Goal: Information Seeking & Learning: Learn about a topic

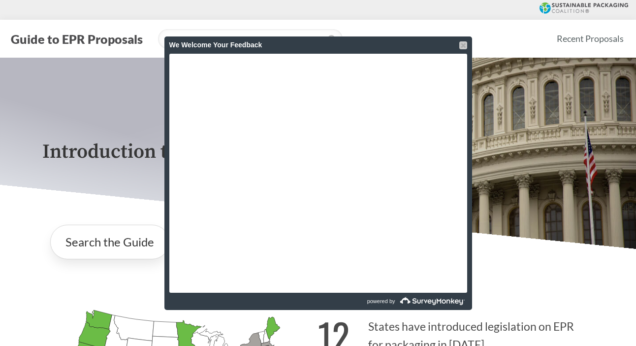
click at [461, 42] on div at bounding box center [464, 45] width 8 height 8
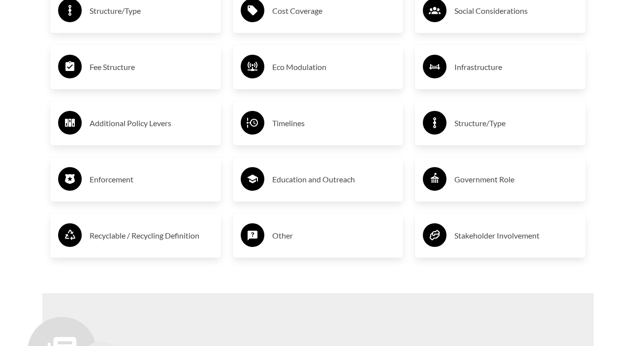
scroll to position [1765, 0]
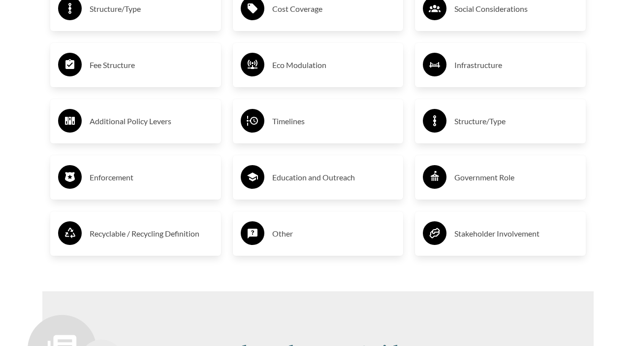
click at [324, 182] on h3 "Education and Outreach" at bounding box center [334, 177] width 124 height 16
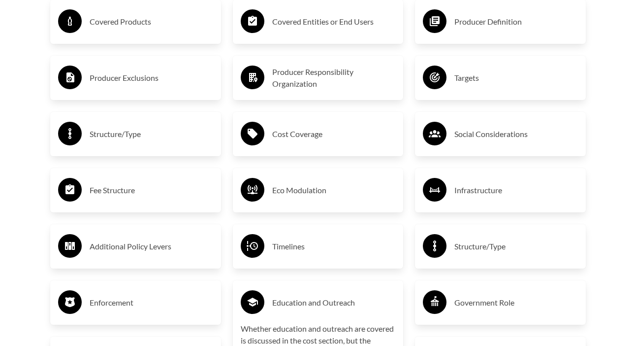
scroll to position [1601, 0]
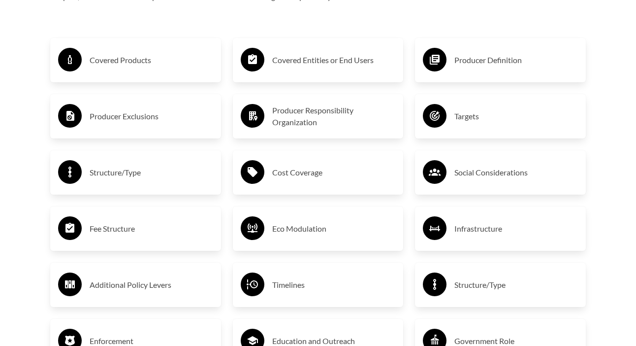
click at [288, 329] on div "Education and Outreach" at bounding box center [318, 341] width 155 height 29
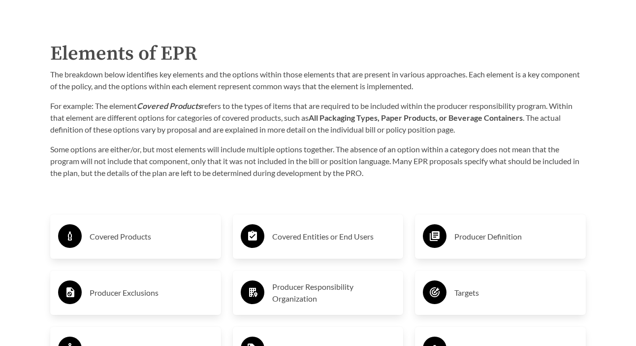
scroll to position [1411, 0]
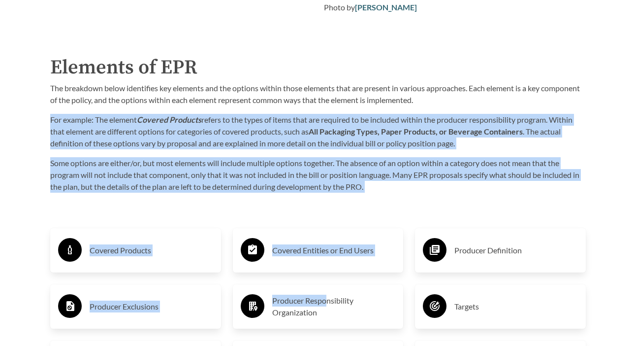
drag, startPoint x: 437, startPoint y: 108, endPoint x: 325, endPoint y: 303, distance: 225.2
click at [325, 303] on div "Purpose of the Guide EPR for packaging and paper products is gaining attention …" at bounding box center [317, 261] width 567 height 1254
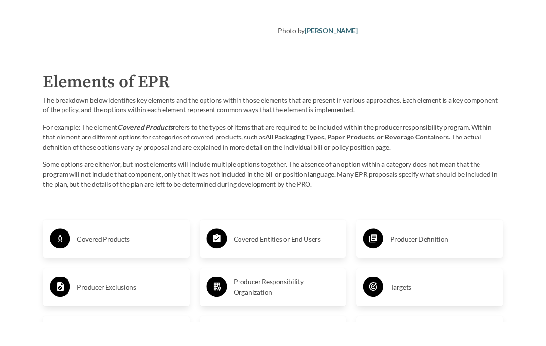
scroll to position [1412, 0]
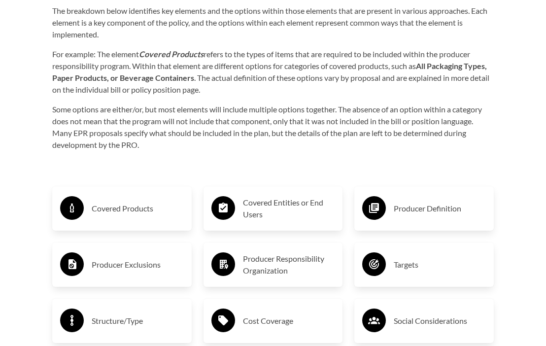
click at [132, 207] on h3 "Covered Products" at bounding box center [138, 208] width 92 height 16
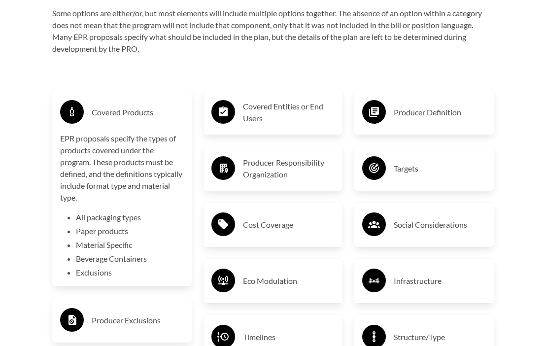
scroll to position [1557, 0]
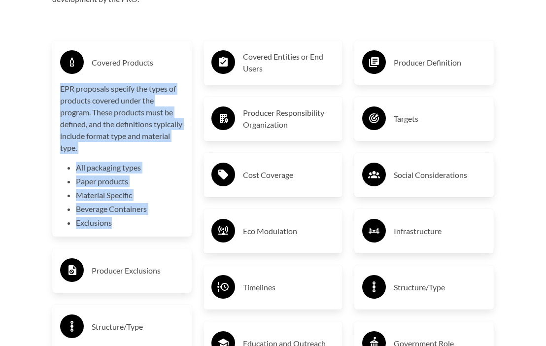
drag, startPoint x: 60, startPoint y: 78, endPoint x: 115, endPoint y: 218, distance: 149.7
click at [115, 218] on div "EPR proposals specify the types of products covered under the program. These pr…" at bounding box center [122, 156] width 124 height 146
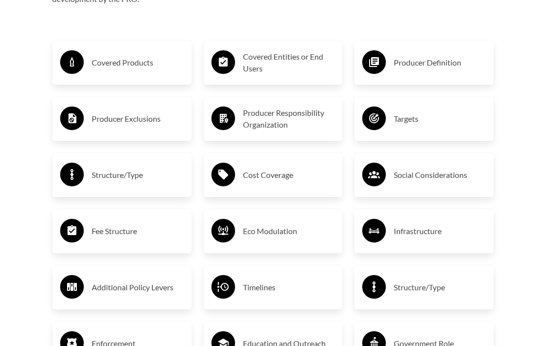
copy div "EPR proposals specify the types of products covered under the program. These pr…"
click at [132, 67] on div "Covered Products" at bounding box center [122, 62] width 124 height 29
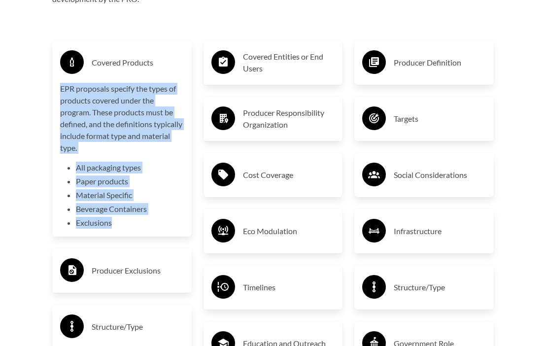
copy div "EPR proposals specify the types of products covered under the program. These pr…"
drag, startPoint x: 61, startPoint y: 77, endPoint x: 130, endPoint y: 219, distance: 157.5
click at [130, 219] on div "EPR proposals specify the types of products covered under the program. These pr…" at bounding box center [122, 156] width 124 height 146
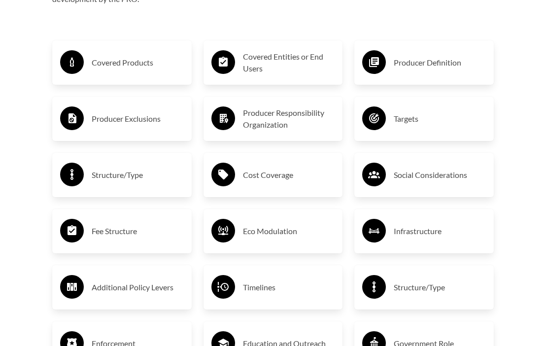
click at [148, 118] on h3 "Producer Exclusions" at bounding box center [138, 119] width 92 height 16
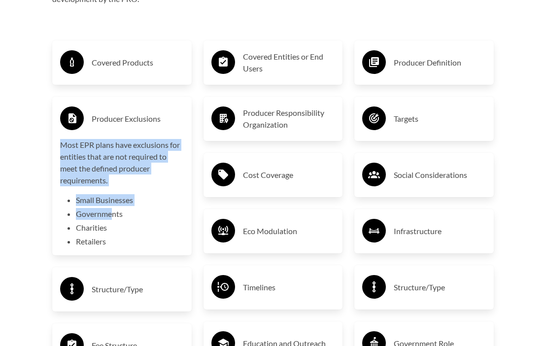
drag, startPoint x: 62, startPoint y: 134, endPoint x: 112, endPoint y: 201, distance: 83.7
click at [112, 201] on div "Most EPR plans have exclusions for entities that are not required to meet the d…" at bounding box center [122, 193] width 124 height 108
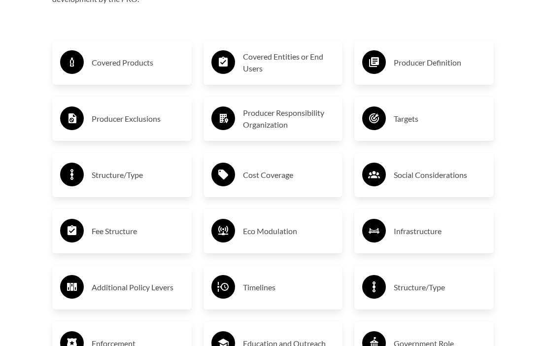
click at [171, 87] on div "Covered Products Producer Exclusions Structure/Type Fee Structure Additional Po…" at bounding box center [121, 231] width 151 height 417
click at [166, 104] on div "Producer Exclusions" at bounding box center [122, 118] width 124 height 29
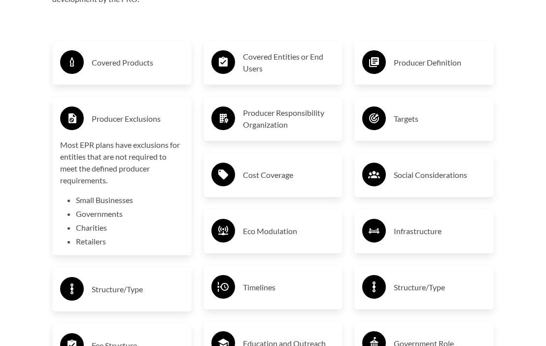
click at [160, 111] on h3 "Producer Exclusions" at bounding box center [138, 119] width 92 height 16
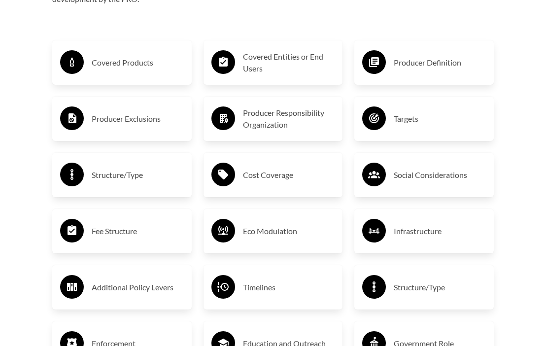
click at [137, 167] on h3 "Structure/Type" at bounding box center [138, 175] width 92 height 16
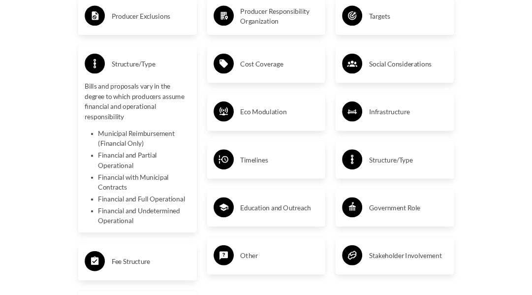
scroll to position [1659, 0]
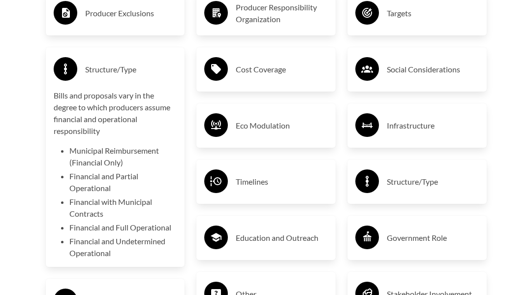
click at [126, 90] on p "Bills and proposals vary in the degree to which producers assume financial and …" at bounding box center [116, 113] width 124 height 47
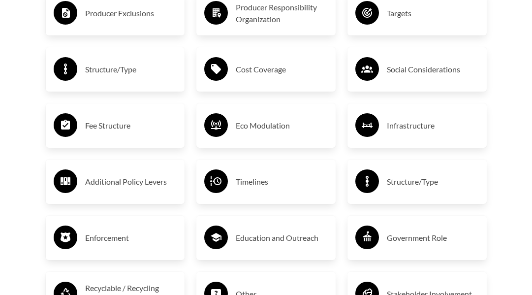
click at [115, 118] on h3 "Fee Structure" at bounding box center [131, 126] width 92 height 16
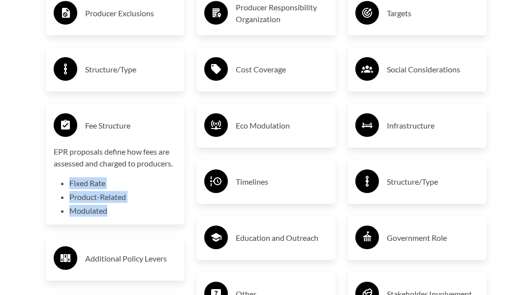
drag, startPoint x: 66, startPoint y: 174, endPoint x: 108, endPoint y: 206, distance: 53.5
click at [108, 207] on div "EPR proposals define how fees are assessed and charged to producers. Fixed Rate…" at bounding box center [116, 181] width 124 height 71
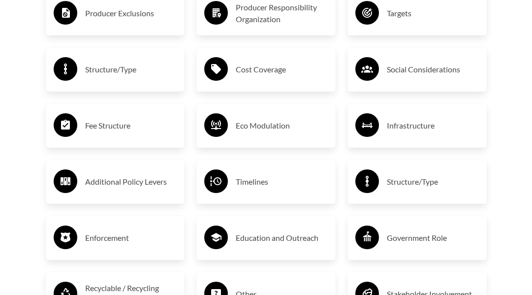
copy ul "Fixed Rate Product-Related Modulated"
click at [101, 118] on h3 "Fee Structure" at bounding box center [131, 126] width 92 height 16
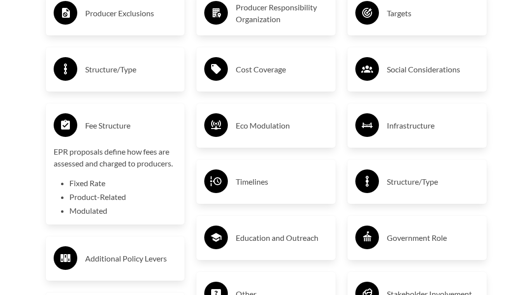
click at [119, 244] on div "Additional Policy Levers" at bounding box center [116, 258] width 124 height 29
click at [100, 118] on h3 "Fee Structure" at bounding box center [131, 126] width 92 height 16
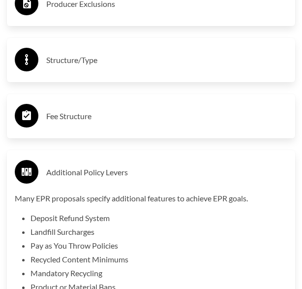
scroll to position [2301, 0]
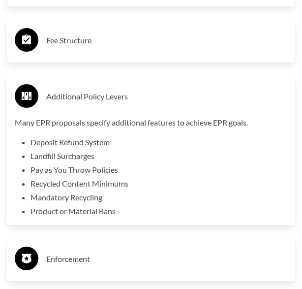
click at [75, 89] on h3 "Additional Policy Levers" at bounding box center [166, 97] width 241 height 16
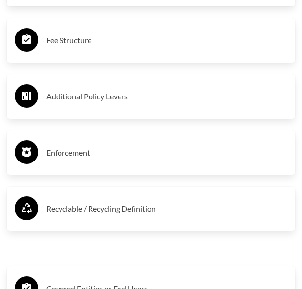
click at [101, 118] on div "Covered Products Producer Exclusions Structure/Type Fee Structure Additional Po…" at bounding box center [151, 40] width 300 height 417
click at [99, 138] on div "Enforcement" at bounding box center [151, 152] width 273 height 29
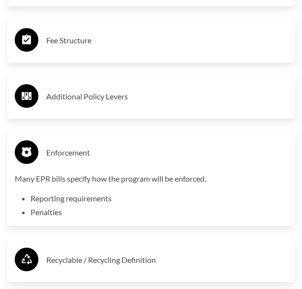
click at [81, 145] on h3 "Enforcement" at bounding box center [166, 153] width 241 height 16
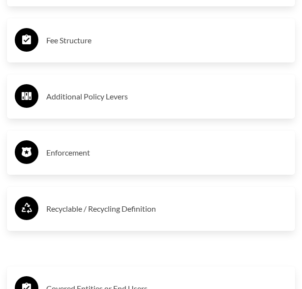
click at [72, 203] on h3 "Recyclable / Recycling Definition" at bounding box center [166, 209] width 241 height 16
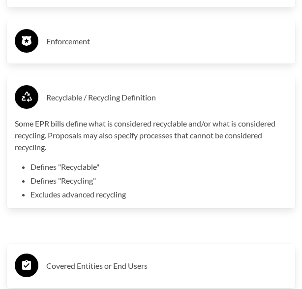
scroll to position [2408, 0]
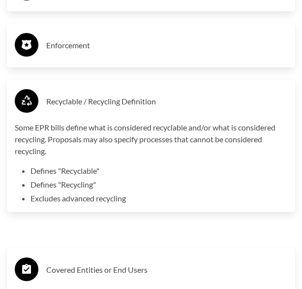
click at [55, 262] on h3 "Covered Entities or End Users" at bounding box center [166, 270] width 241 height 16
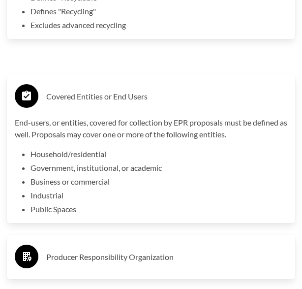
scroll to position [2582, 0]
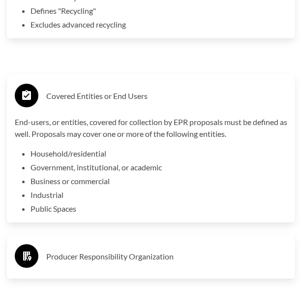
click at [117, 259] on div "Producer Responsibility Organization" at bounding box center [151, 256] width 273 height 29
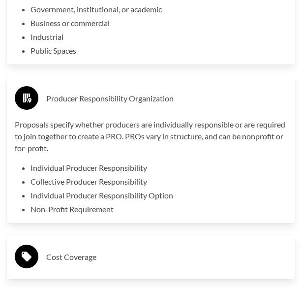
scroll to position [2747, 0]
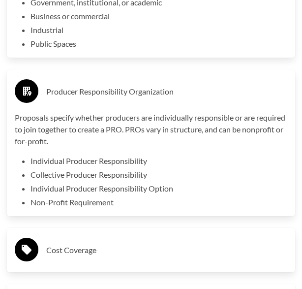
click at [47, 242] on h3 "Cost Coverage" at bounding box center [166, 250] width 241 height 16
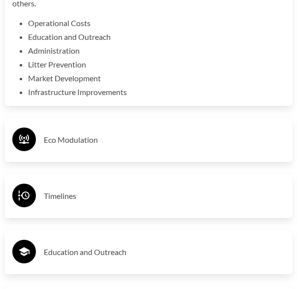
scroll to position [3038, 2]
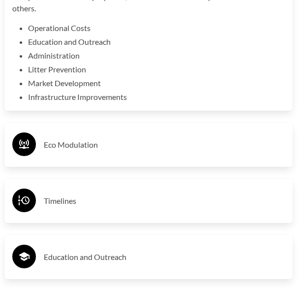
click at [87, 140] on h3 "Eco Modulation" at bounding box center [164, 145] width 241 height 16
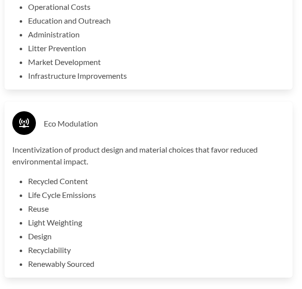
scroll to position [3063, 2]
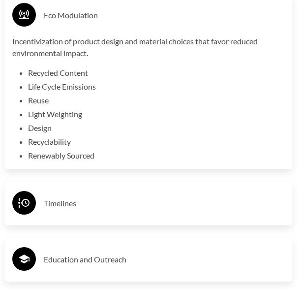
click at [55, 198] on h3 "Timelines" at bounding box center [164, 204] width 241 height 16
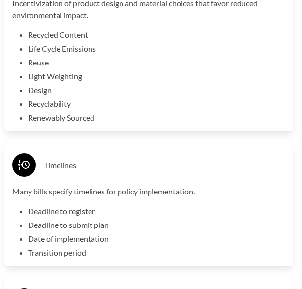
scroll to position [3167, 2]
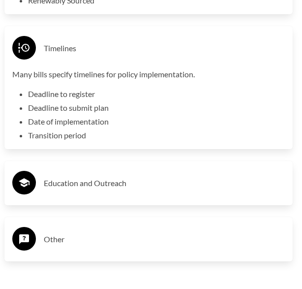
click at [107, 180] on h3 "Education and Outreach" at bounding box center [164, 183] width 241 height 16
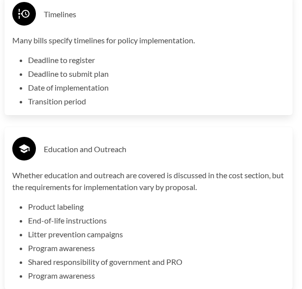
scroll to position [3358, 2]
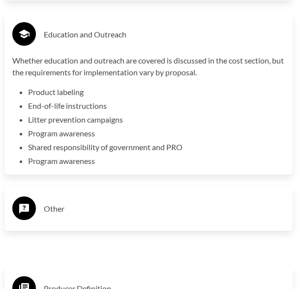
click at [105, 211] on div "Other" at bounding box center [148, 209] width 273 height 29
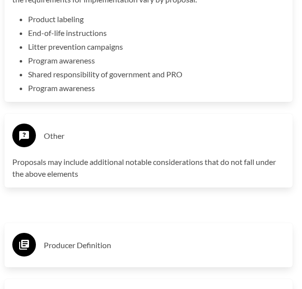
scroll to position [3608, 2]
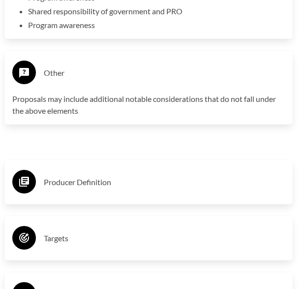
click at [65, 178] on h3 "Producer Definition" at bounding box center [164, 182] width 241 height 16
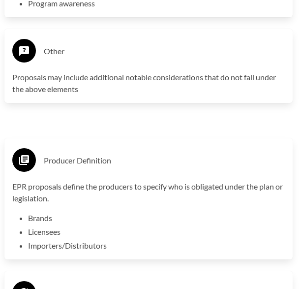
scroll to position [3633, 2]
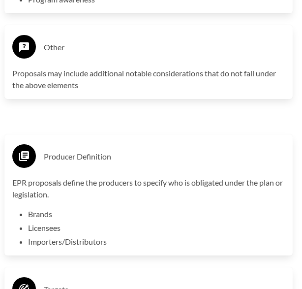
click at [128, 267] on div "Targets" at bounding box center [148, 289] width 289 height 44
click at [120, 275] on div "Targets" at bounding box center [148, 289] width 273 height 29
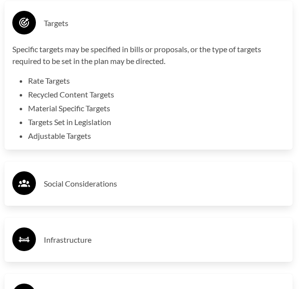
scroll to position [3918, 2]
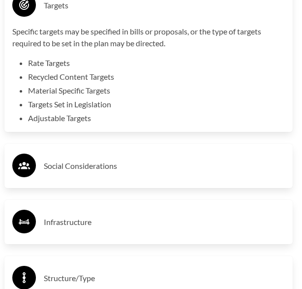
click at [101, 163] on h3 "Social Considerations" at bounding box center [164, 166] width 241 height 16
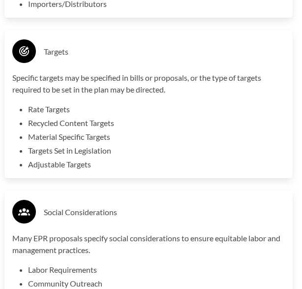
scroll to position [3930, 2]
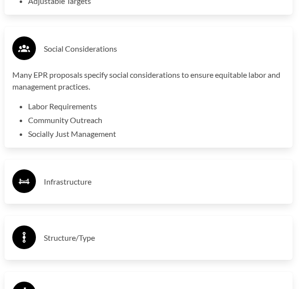
click at [67, 180] on div "Infrastructure" at bounding box center [148, 181] width 273 height 29
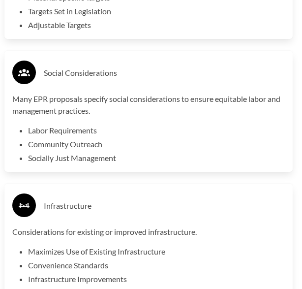
scroll to position [4008, 2]
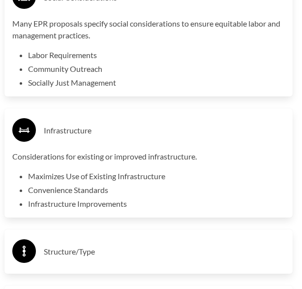
click at [129, 244] on h3 "Structure/Type" at bounding box center [164, 252] width 241 height 16
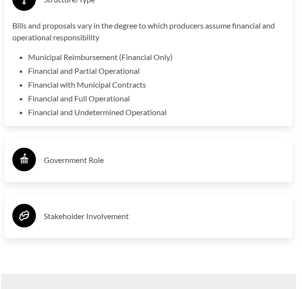
scroll to position [4310, 2]
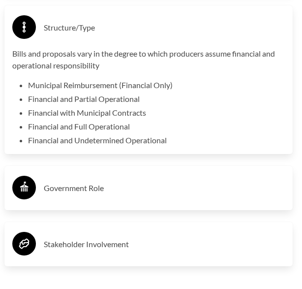
click at [106, 180] on h3 "Government Role" at bounding box center [164, 188] width 241 height 16
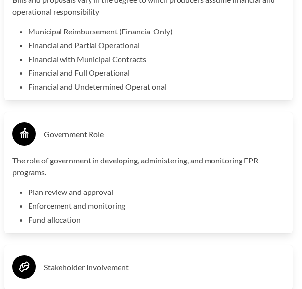
scroll to position [4363, 2]
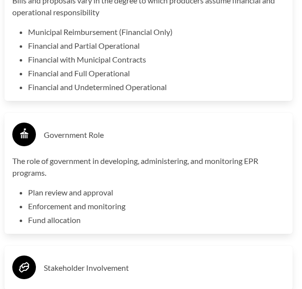
click at [54, 260] on h3 "Stakeholder Involvement" at bounding box center [164, 268] width 241 height 16
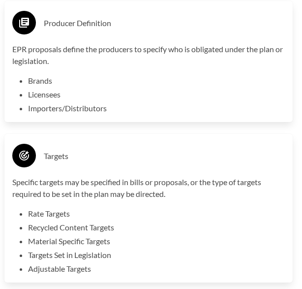
scroll to position [3402, 2]
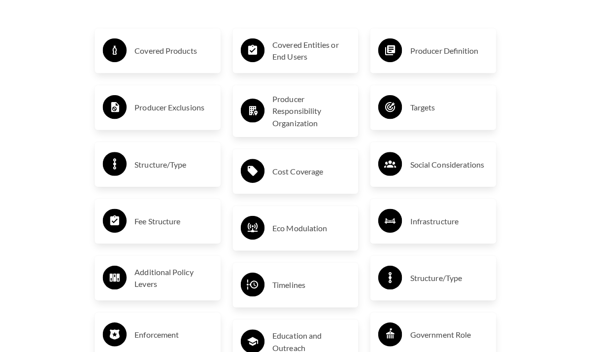
scroll to position [1771, 0]
